Goal: Task Accomplishment & Management: Manage account settings

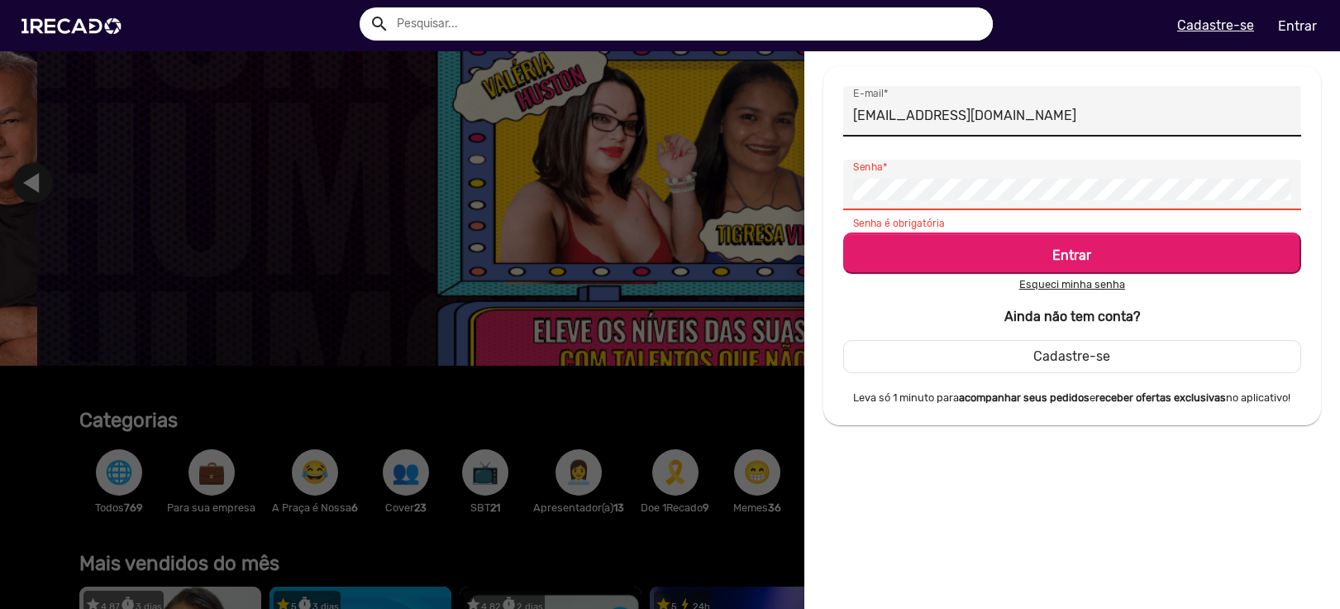
click at [1124, 111] on input "[EMAIL_ADDRESS][DOMAIN_NAME]" at bounding box center [1072, 116] width 438 height 22
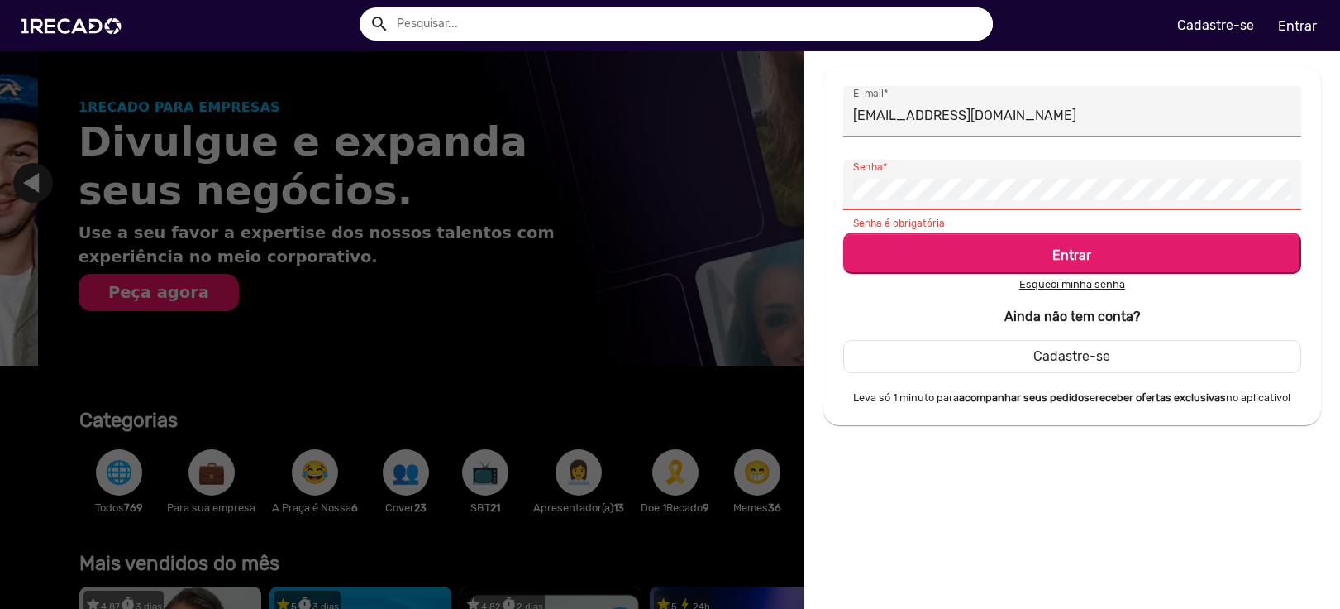
scroll to position [0, 1328]
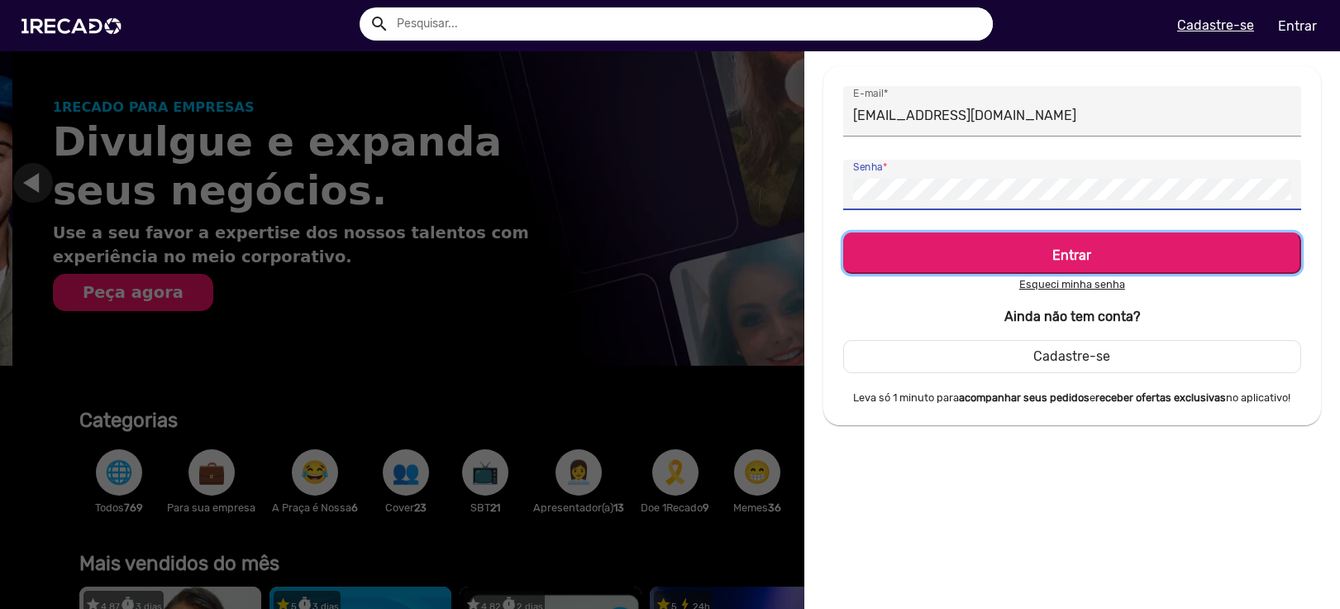
click at [1080, 260] on b "Entrar" at bounding box center [1072, 255] width 39 height 16
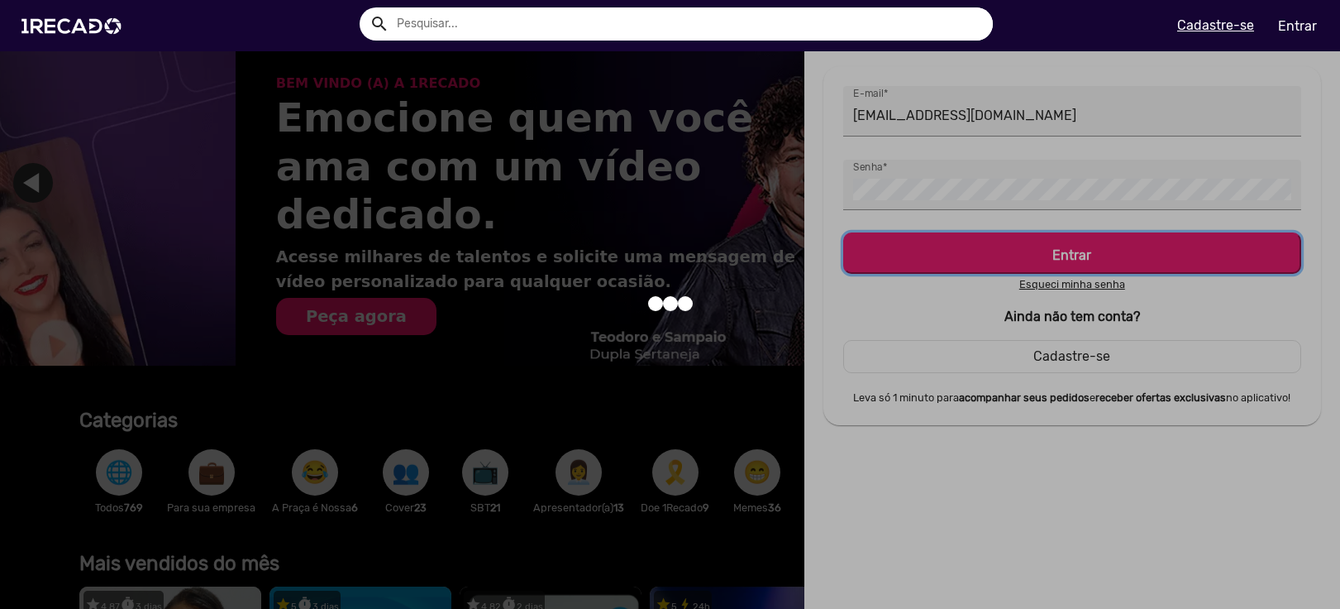
scroll to position [0, 2656]
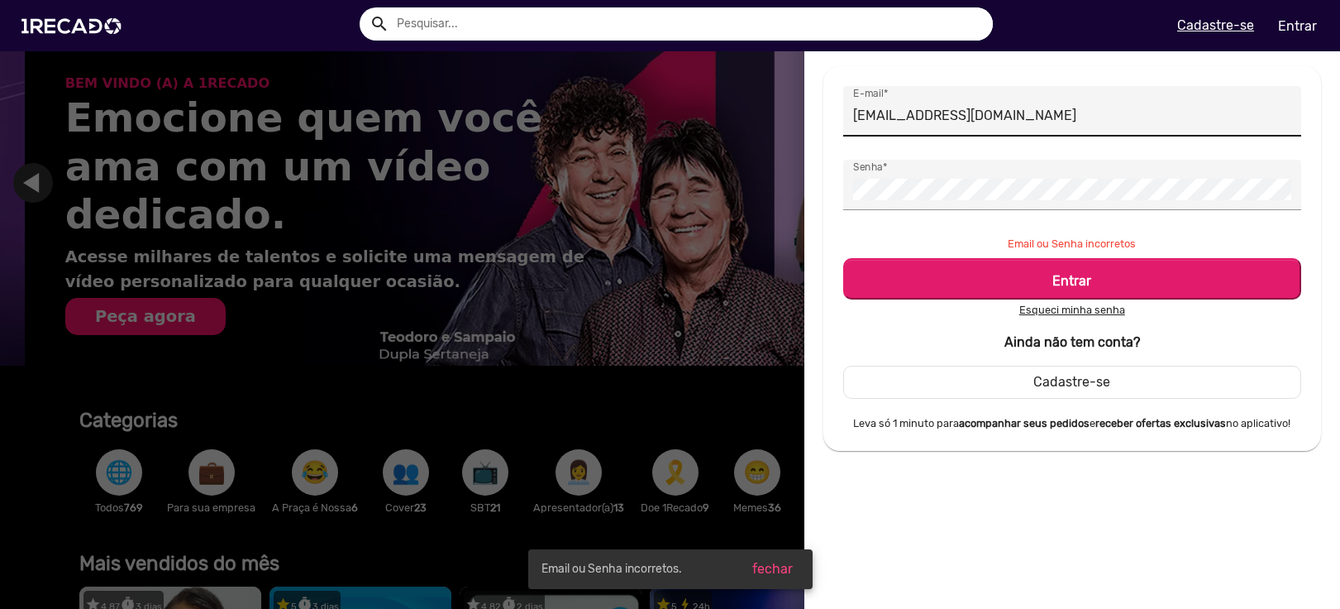
click at [1126, 126] on input "[EMAIL_ADDRESS][DOMAIN_NAME]" at bounding box center [1072, 116] width 438 height 22
click at [1221, 329] on div "Entrar Esqueci minha senha Ainda não tem conta? Cadastre-se Leva só 1 minuto pa…" at bounding box center [1072, 344] width 458 height 173
click at [1093, 314] on u "Esqueci minha senha" at bounding box center [1073, 309] width 106 height 12
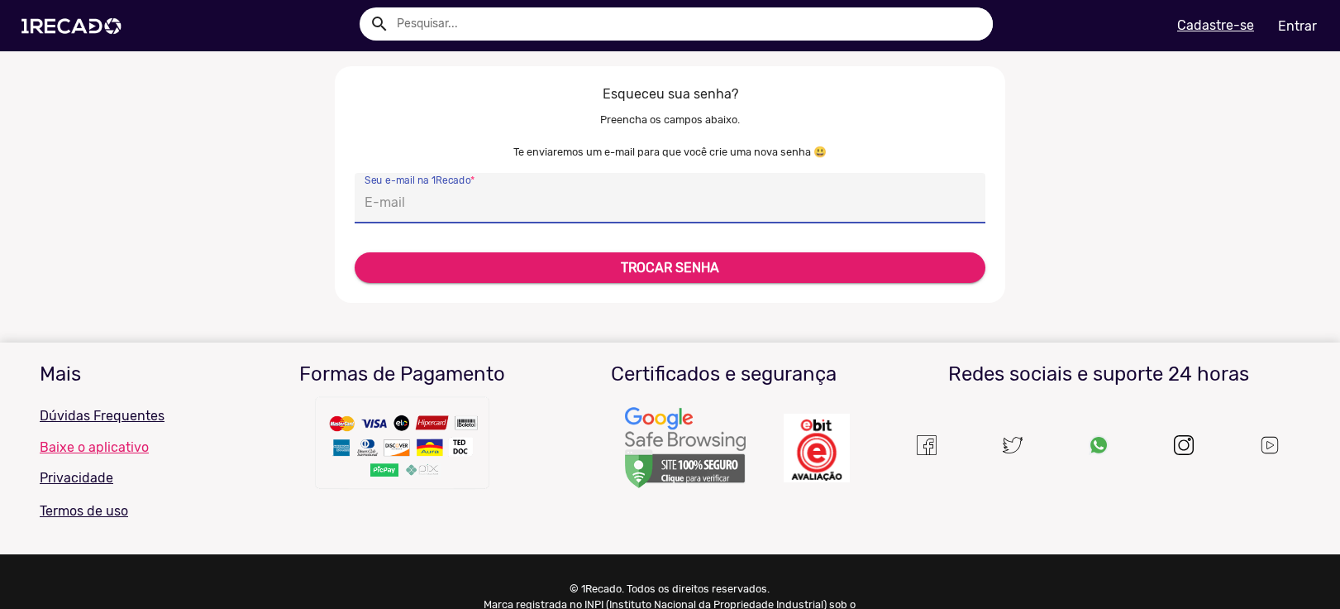
click at [499, 198] on input "Seu e-mail na 1Recado *" at bounding box center [670, 203] width 611 height 22
type input "[EMAIL_ADDRESS][DOMAIN_NAME]"
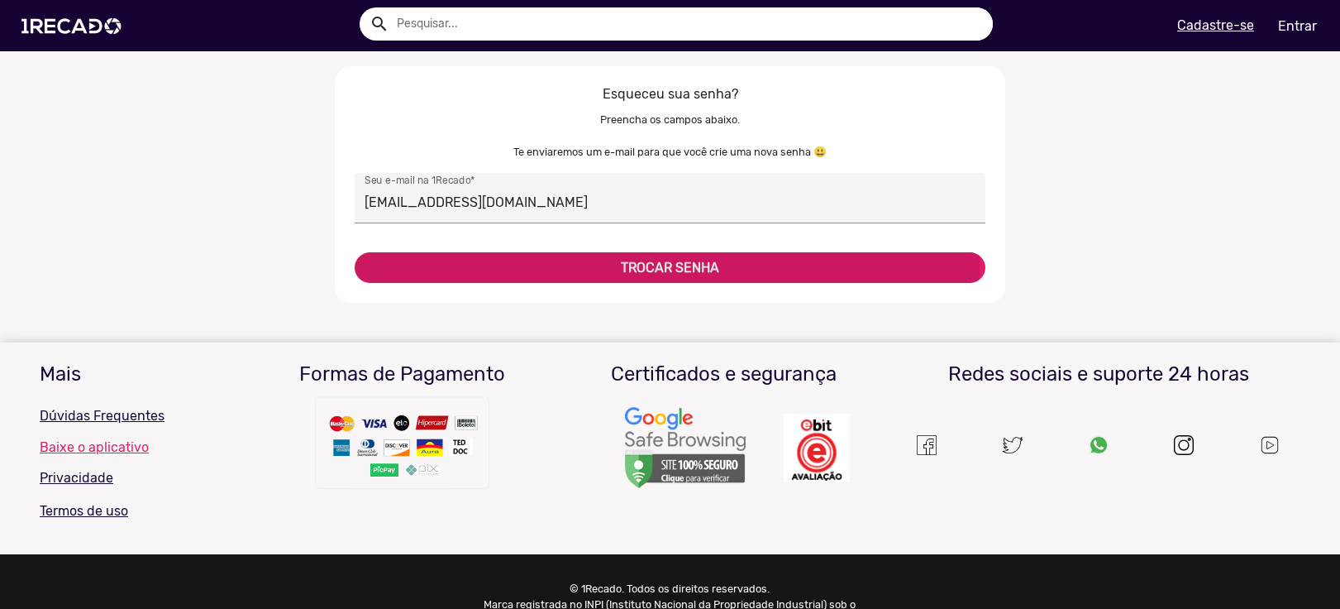
click at [654, 269] on b "TROCAR SENHA" at bounding box center [670, 268] width 98 height 16
click at [621, 273] on b "TROCAR SENHA" at bounding box center [670, 268] width 98 height 16
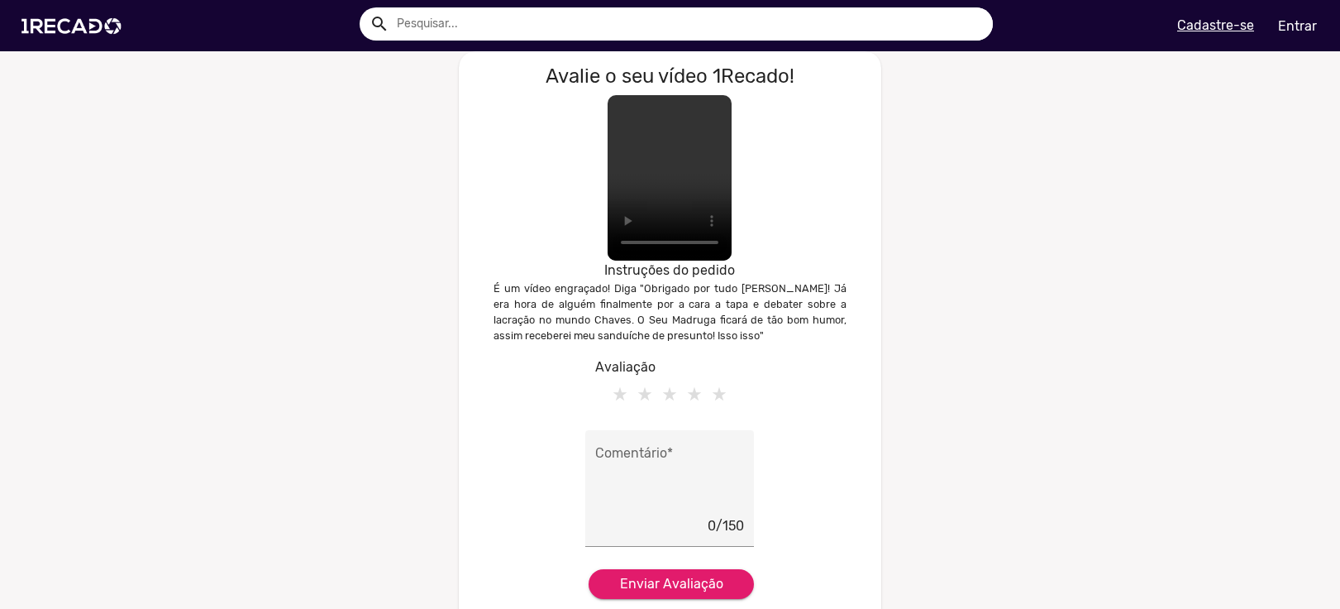
click at [682, 174] on video at bounding box center [670, 177] width 124 height 165
